Goal: Find specific page/section: Find specific page/section

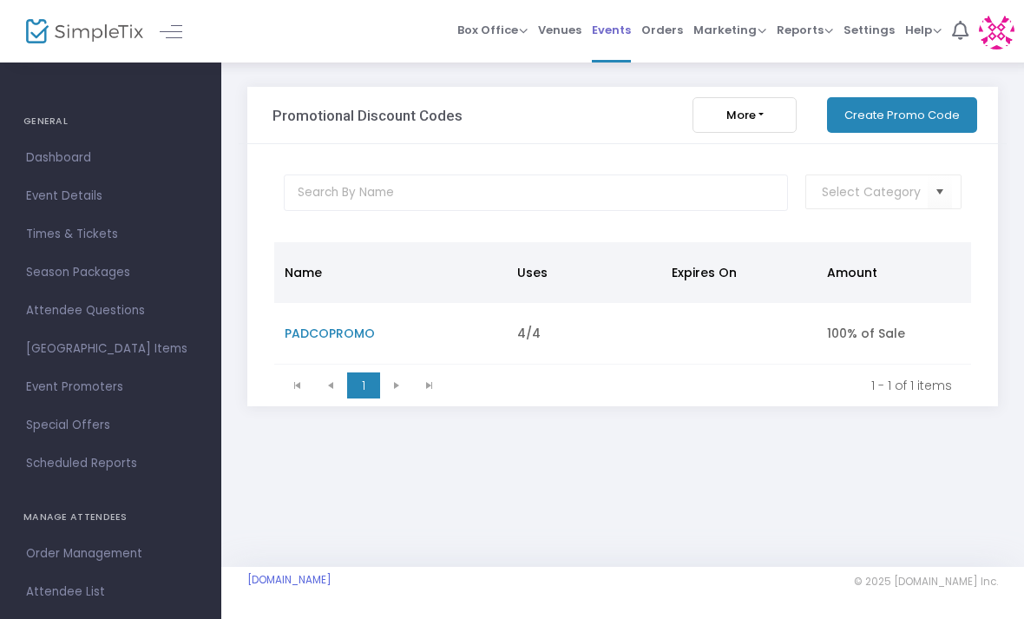
click at [613, 38] on span "Events" at bounding box center [611, 30] width 39 height 44
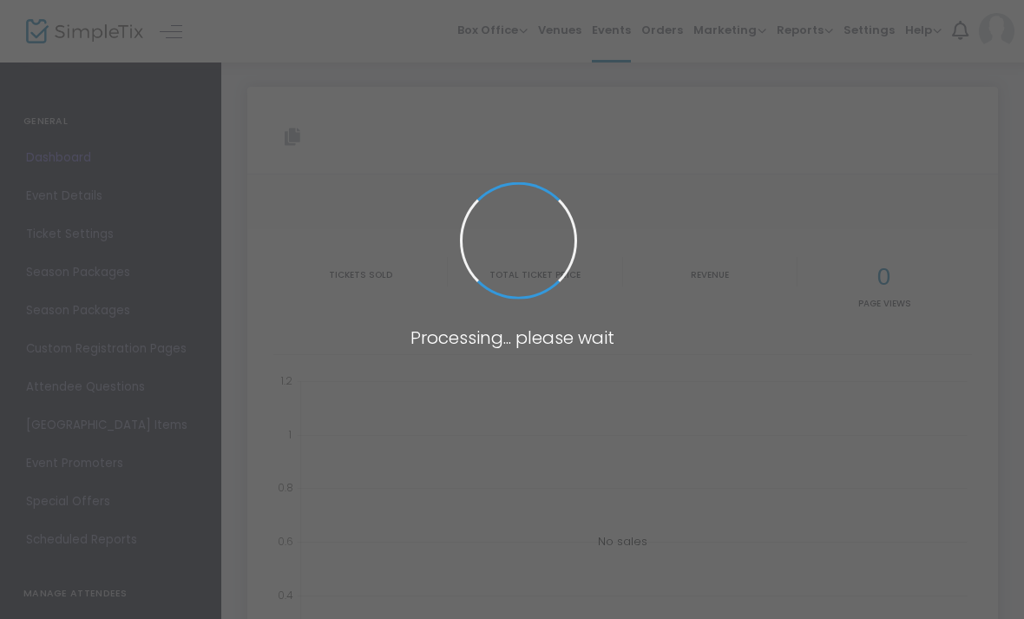
type input "[URL][DOMAIN_NAME]"
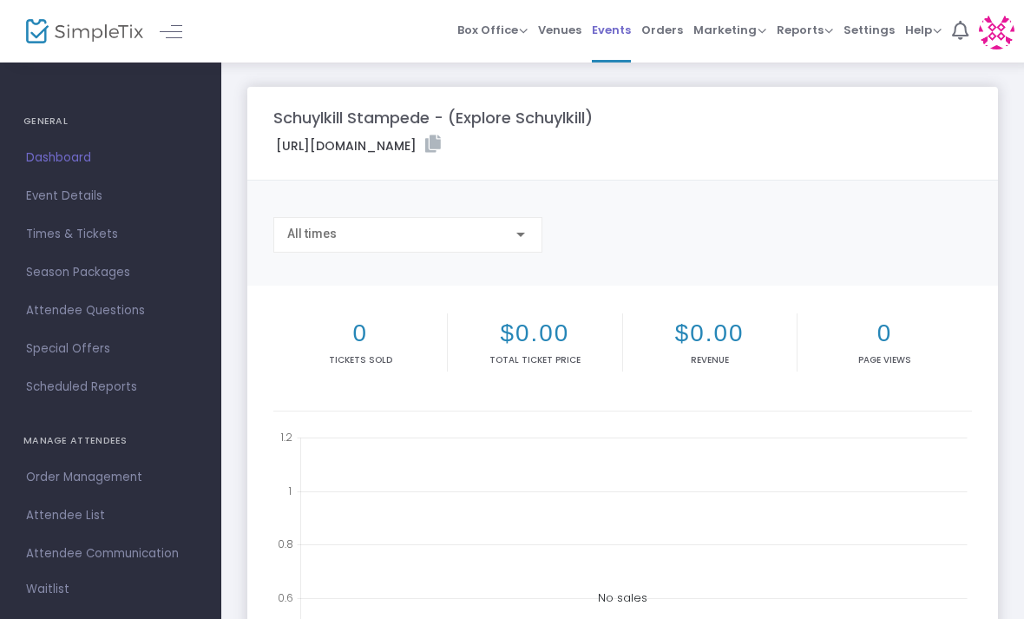
click at [619, 34] on span "Events" at bounding box center [611, 30] width 39 height 44
